Goal: Information Seeking & Learning: Learn about a topic

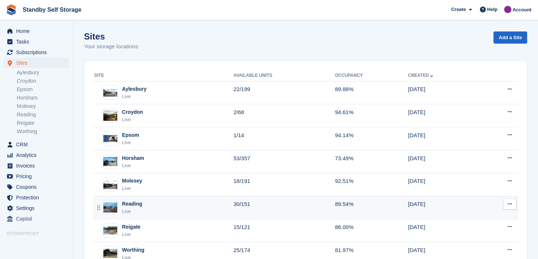
click at [127, 203] on div "Reading" at bounding box center [132, 204] width 20 height 8
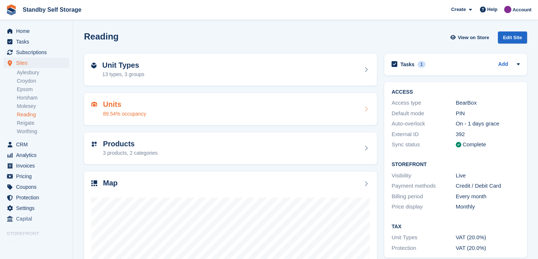
scroll to position [92, 0]
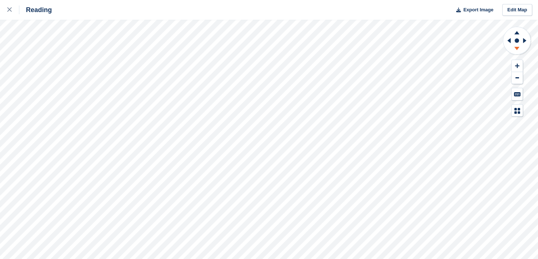
click at [518, 48] on icon at bounding box center [517, 48] width 5 height 3
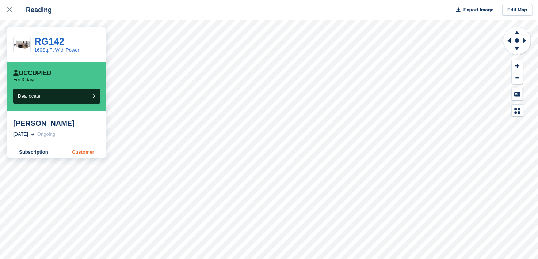
click at [78, 153] on link "Customer" at bounding box center [83, 152] width 46 height 12
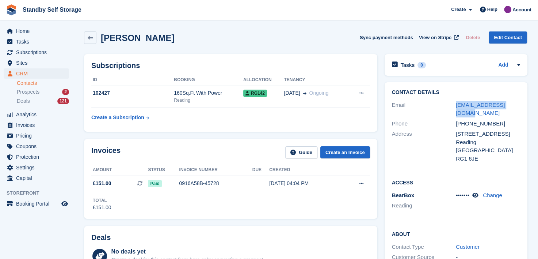
drag, startPoint x: 515, startPoint y: 103, endPoint x: 452, endPoint y: 103, distance: 62.9
click at [452, 103] on div "Email nazir7987@yahoo.co.uk" at bounding box center [456, 109] width 128 height 19
copy div "nazir7987@yahoo.co.uk"
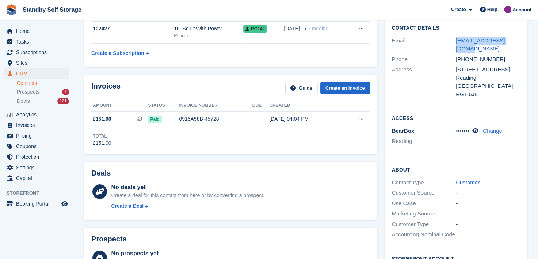
scroll to position [28, 0]
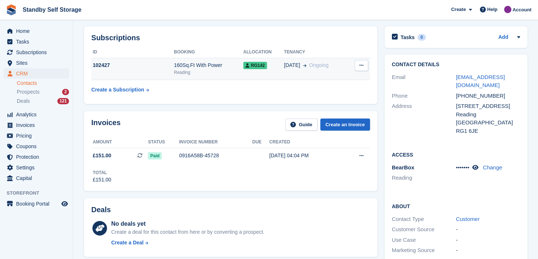
click at [230, 66] on div "160Sq.Ft With Power" at bounding box center [208, 65] width 69 height 8
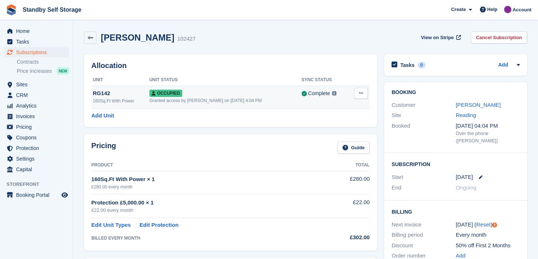
click at [106, 92] on div "RG142" at bounding box center [121, 93] width 57 height 8
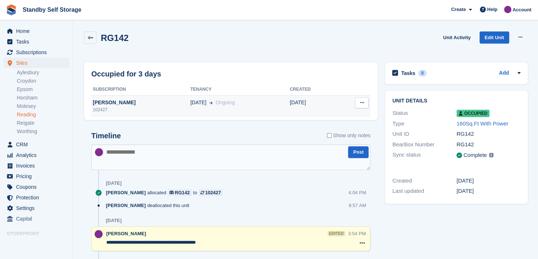
click at [105, 103] on div "[PERSON_NAME]" at bounding box center [140, 103] width 99 height 8
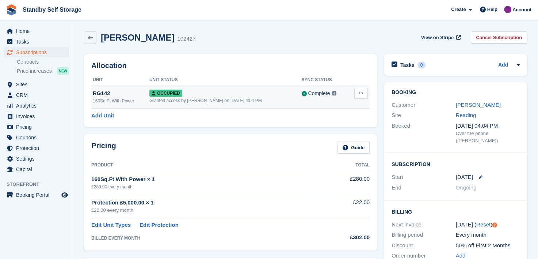
click at [100, 92] on div "RG142" at bounding box center [121, 93] width 57 height 8
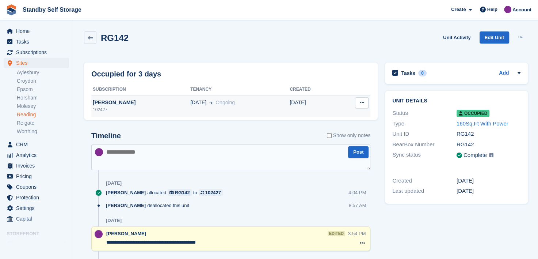
click at [103, 102] on div "Sohail Nazir" at bounding box center [140, 103] width 99 height 8
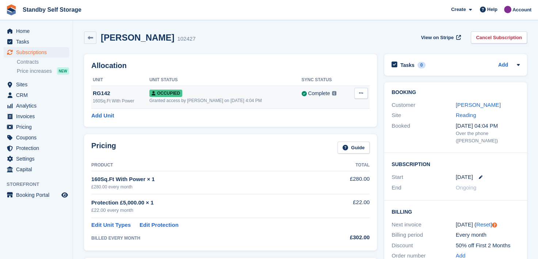
click at [101, 92] on div "RG142" at bounding box center [121, 93] width 57 height 8
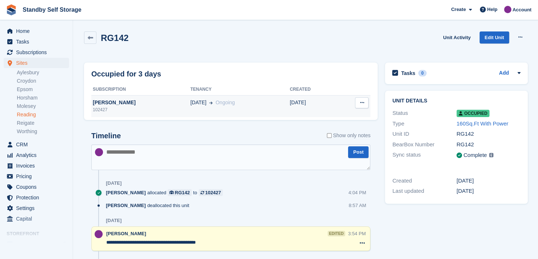
drag, startPoint x: 97, startPoint y: 100, endPoint x: 136, endPoint y: 100, distance: 39.1
click at [97, 100] on div "[PERSON_NAME]" at bounding box center [140, 103] width 99 height 8
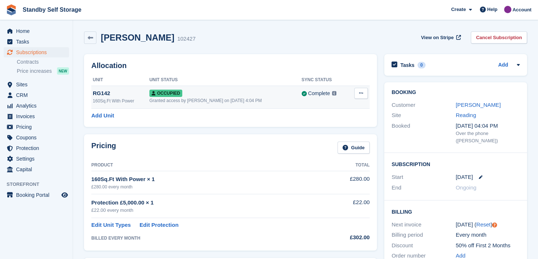
click at [102, 93] on div "RG142" at bounding box center [121, 93] width 57 height 8
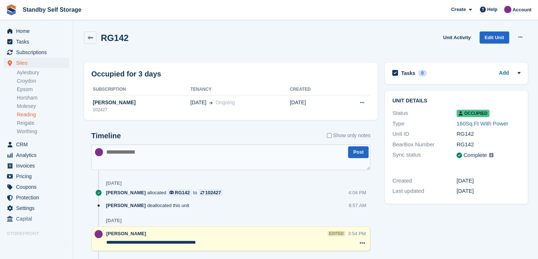
click at [28, 114] on link "Reading" at bounding box center [43, 114] width 52 height 7
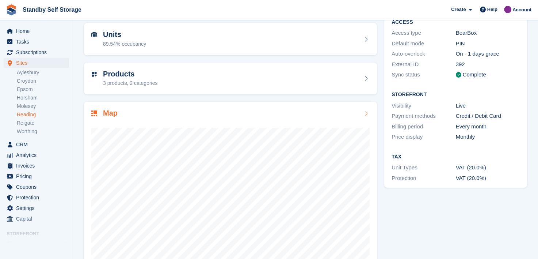
scroll to position [92, 0]
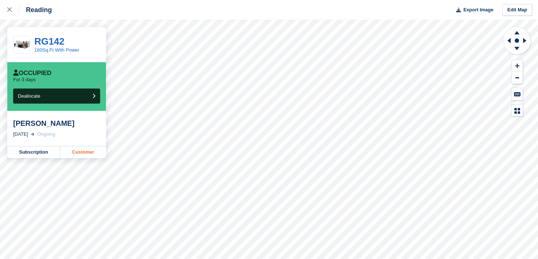
click at [85, 155] on link "Customer" at bounding box center [83, 152] width 46 height 12
click at [42, 41] on link "RG142" at bounding box center [49, 41] width 30 height 11
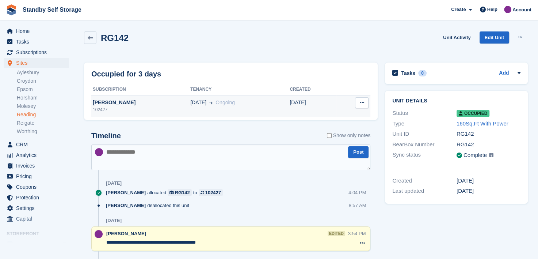
click at [114, 102] on div "[PERSON_NAME]" at bounding box center [140, 103] width 99 height 8
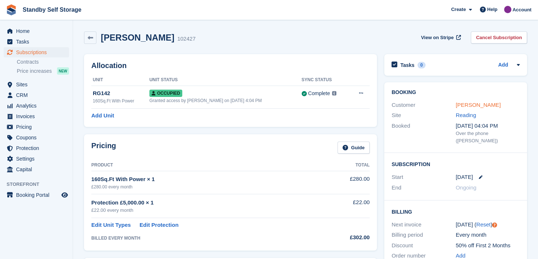
click at [465, 104] on link "Sohail Nazir" at bounding box center [478, 105] width 45 height 6
click at [462, 105] on link "Sohail Nazir" at bounding box center [478, 105] width 45 height 6
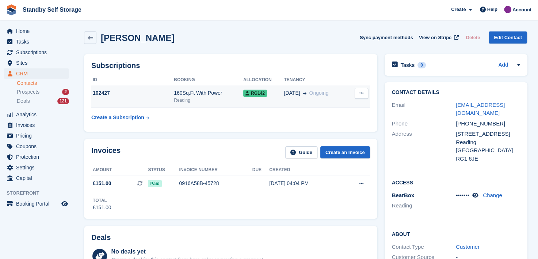
click at [250, 92] on span "RG142" at bounding box center [255, 93] width 24 height 7
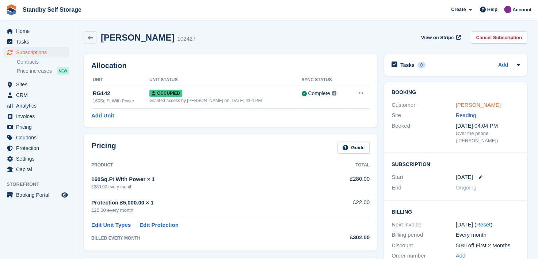
click at [467, 104] on link "Sohail Nazir" at bounding box center [478, 105] width 45 height 6
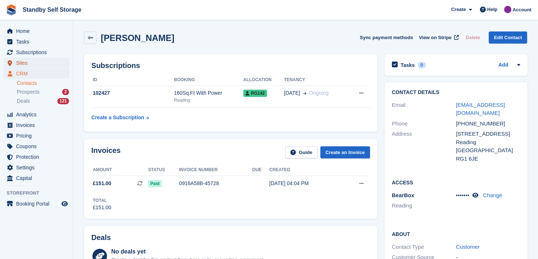
click at [20, 62] on span "Sites" at bounding box center [38, 63] width 44 height 10
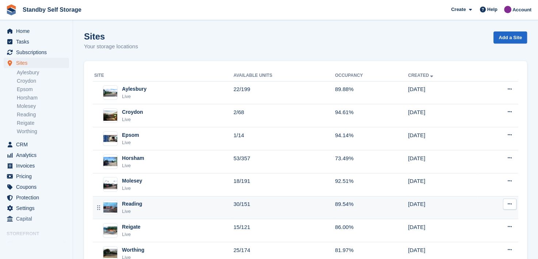
scroll to position [26, 0]
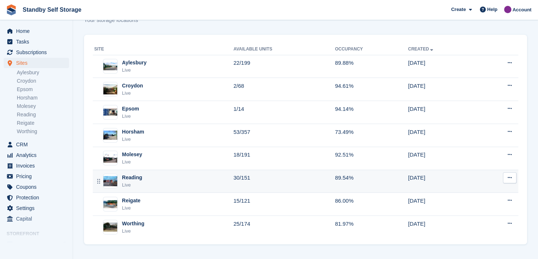
click at [127, 176] on div "Reading" at bounding box center [132, 178] width 20 height 8
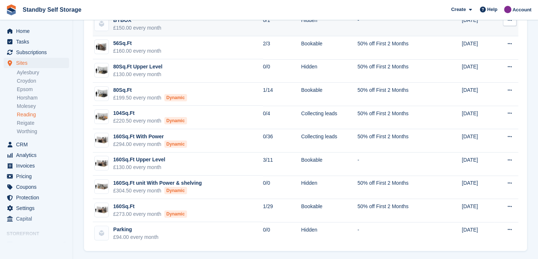
scroll to position [133, 0]
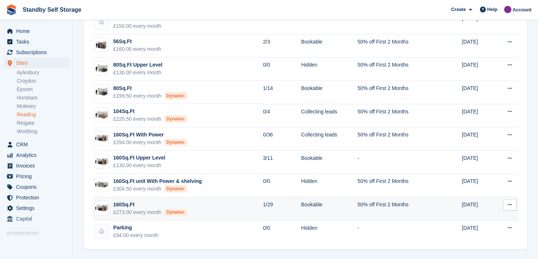
click at [189, 203] on td "160Sq.Ft £273.00 every month Dynamic" at bounding box center [178, 208] width 170 height 23
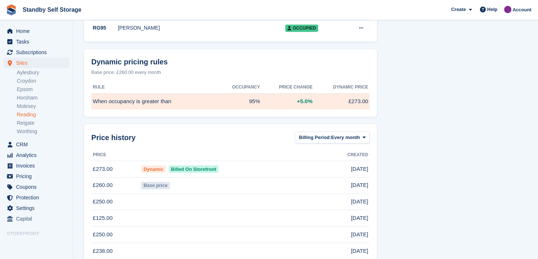
scroll to position [548, 0]
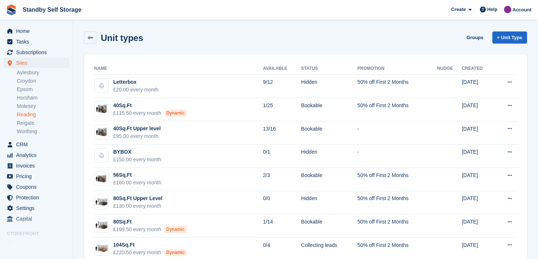
scroll to position [133, 0]
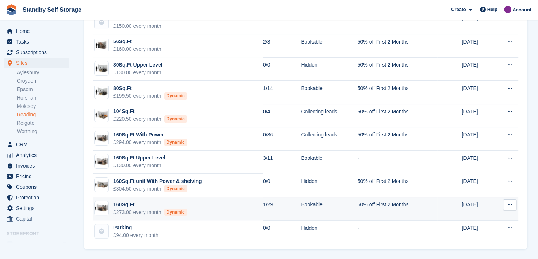
click at [218, 208] on td "160Sq.Ft £273.00 every month Dynamic" at bounding box center [178, 208] width 170 height 23
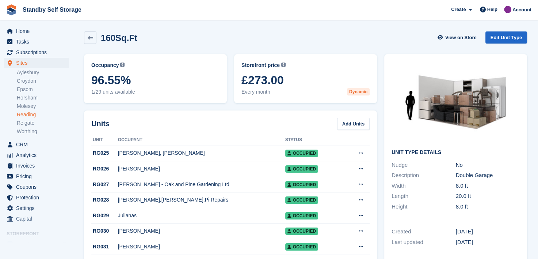
drag, startPoint x: 21, startPoint y: 114, endPoint x: 27, endPoint y: 114, distance: 6.6
click at [21, 114] on link "Reading" at bounding box center [43, 114] width 52 height 7
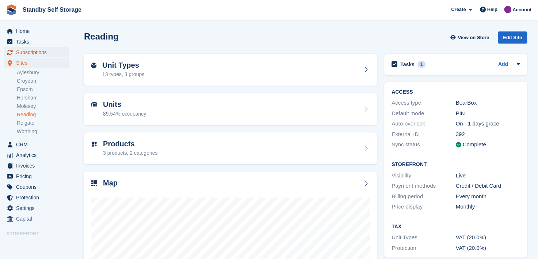
click at [20, 50] on span "Subscriptions" at bounding box center [38, 52] width 44 height 10
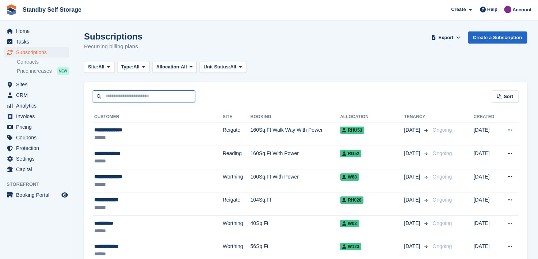
click at [125, 98] on input "text" at bounding box center [144, 96] width 102 height 12
type input "******"
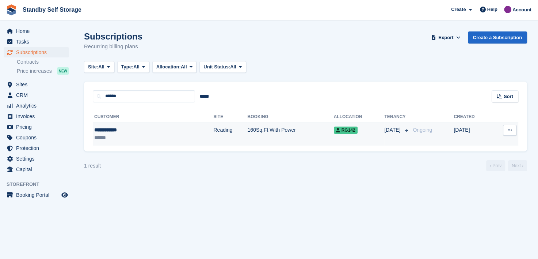
click at [109, 132] on div "**********" at bounding box center [127, 130] width 66 height 8
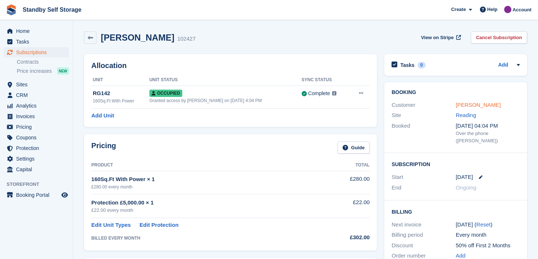
click at [465, 107] on link "[PERSON_NAME]" at bounding box center [478, 105] width 45 height 6
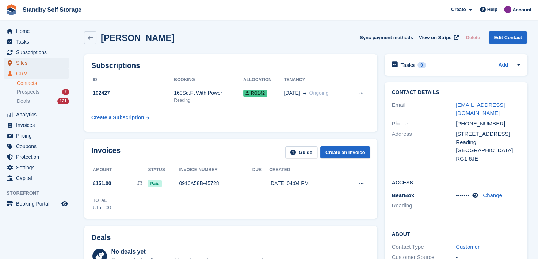
click at [23, 63] on span "Sites" at bounding box center [38, 63] width 44 height 10
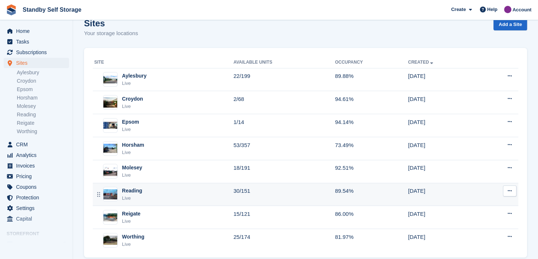
scroll to position [26, 0]
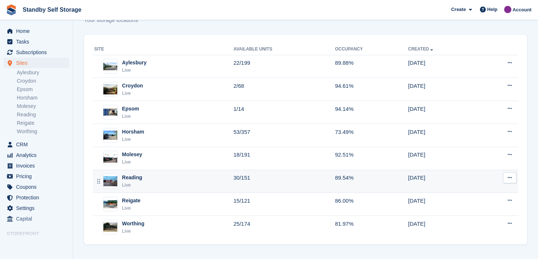
click at [127, 175] on div "Reading" at bounding box center [132, 178] width 20 height 8
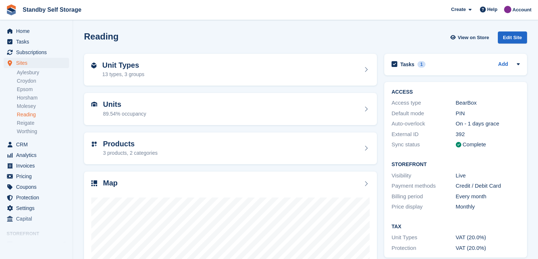
scroll to position [92, 0]
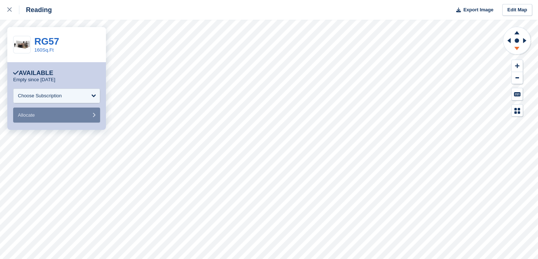
click at [516, 47] on icon at bounding box center [517, 48] width 5 height 3
click at [44, 41] on link "RG57" at bounding box center [46, 41] width 25 height 11
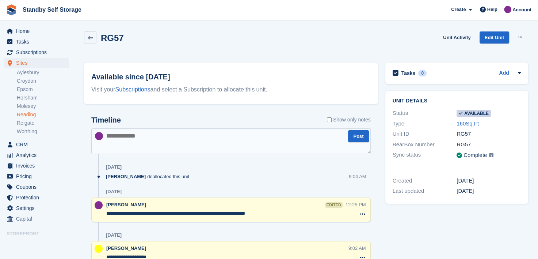
click at [108, 35] on h2 "RG57" at bounding box center [112, 38] width 23 height 10
click at [28, 53] on span "Subscriptions" at bounding box center [38, 52] width 44 height 10
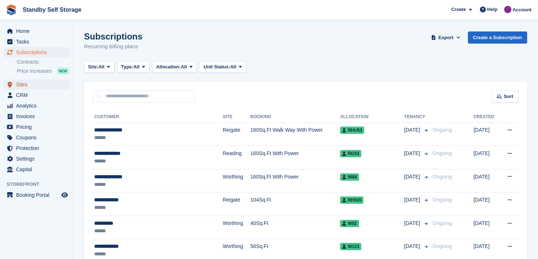
click at [21, 84] on span "Sites" at bounding box center [38, 84] width 44 height 10
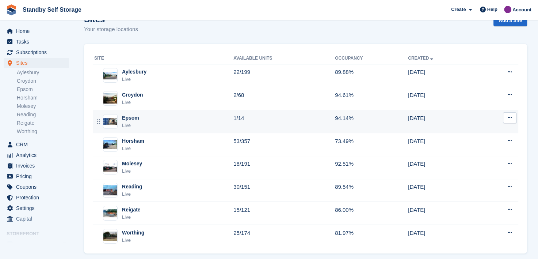
scroll to position [26, 0]
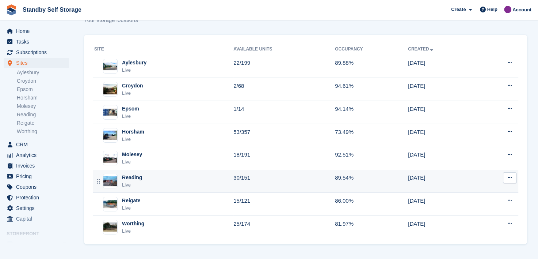
click at [137, 178] on div "Reading" at bounding box center [132, 178] width 20 height 8
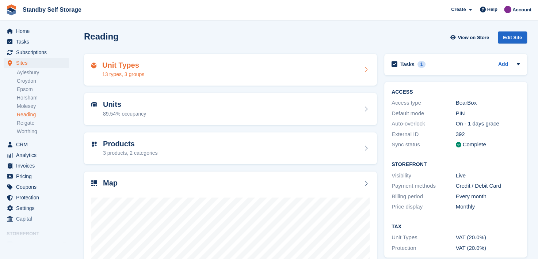
click at [155, 68] on div "Unit Types 13 types, 3 groups" at bounding box center [230, 70] width 279 height 18
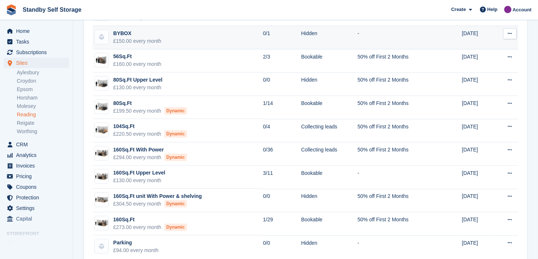
scroll to position [133, 0]
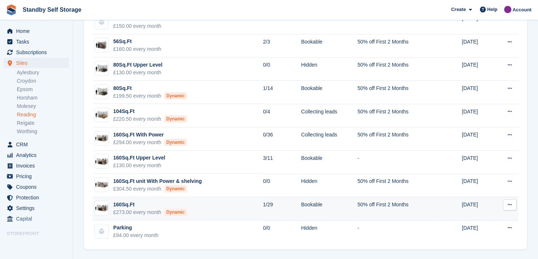
click at [213, 208] on td "160Sq.Ft £273.00 every month Dynamic" at bounding box center [178, 208] width 170 height 23
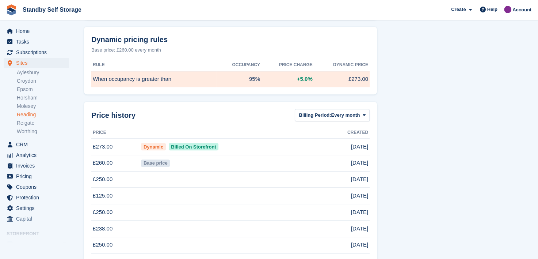
scroll to position [585, 0]
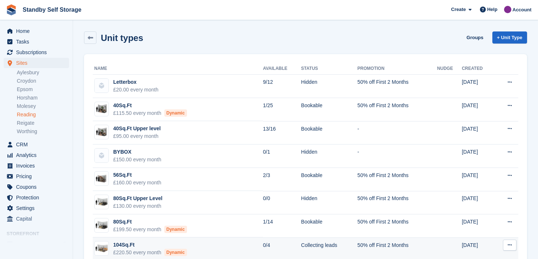
scroll to position [133, 0]
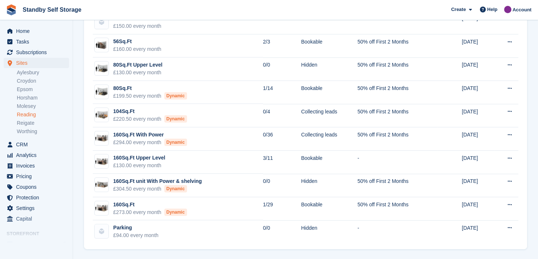
click at [26, 116] on link "Reading" at bounding box center [43, 114] width 52 height 7
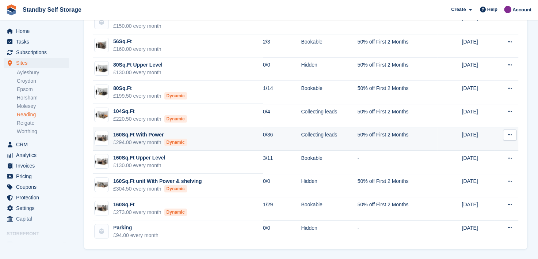
click at [200, 139] on td "160Sq.Ft With Power £294.00 every month Dynamic" at bounding box center [178, 138] width 170 height 23
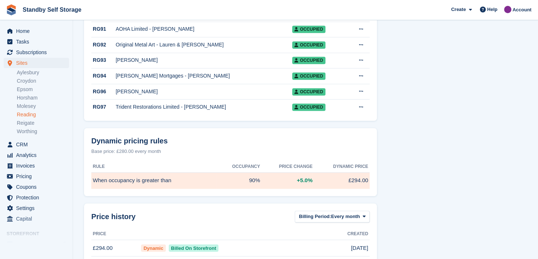
scroll to position [658, 0]
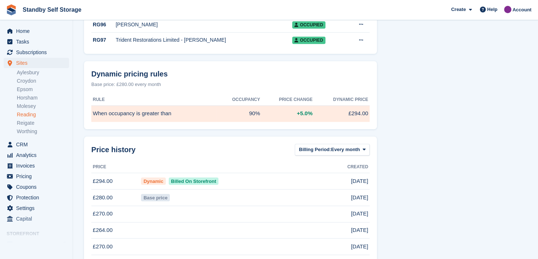
click at [22, 116] on link "Reading" at bounding box center [43, 114] width 52 height 7
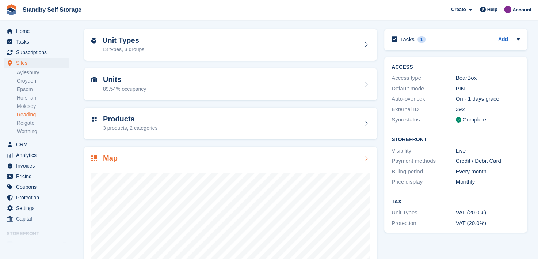
scroll to position [92, 0]
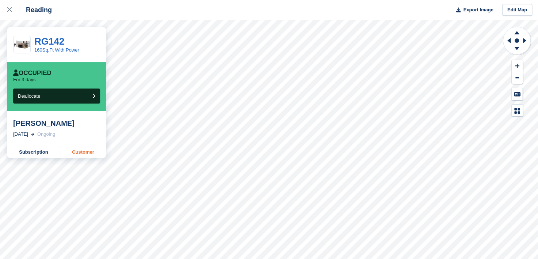
click at [74, 154] on link "Customer" at bounding box center [83, 152] width 46 height 12
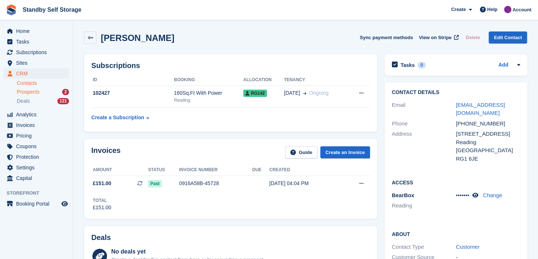
click at [26, 92] on span "Prospects" at bounding box center [28, 91] width 23 height 7
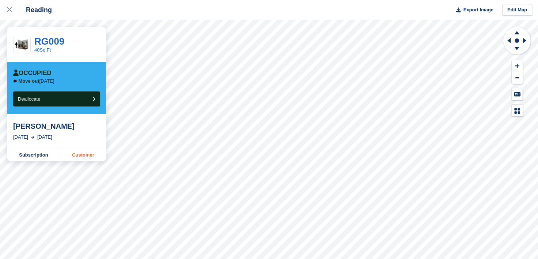
click at [75, 156] on link "Customer" at bounding box center [83, 155] width 46 height 12
